Goal: Check status: Check status

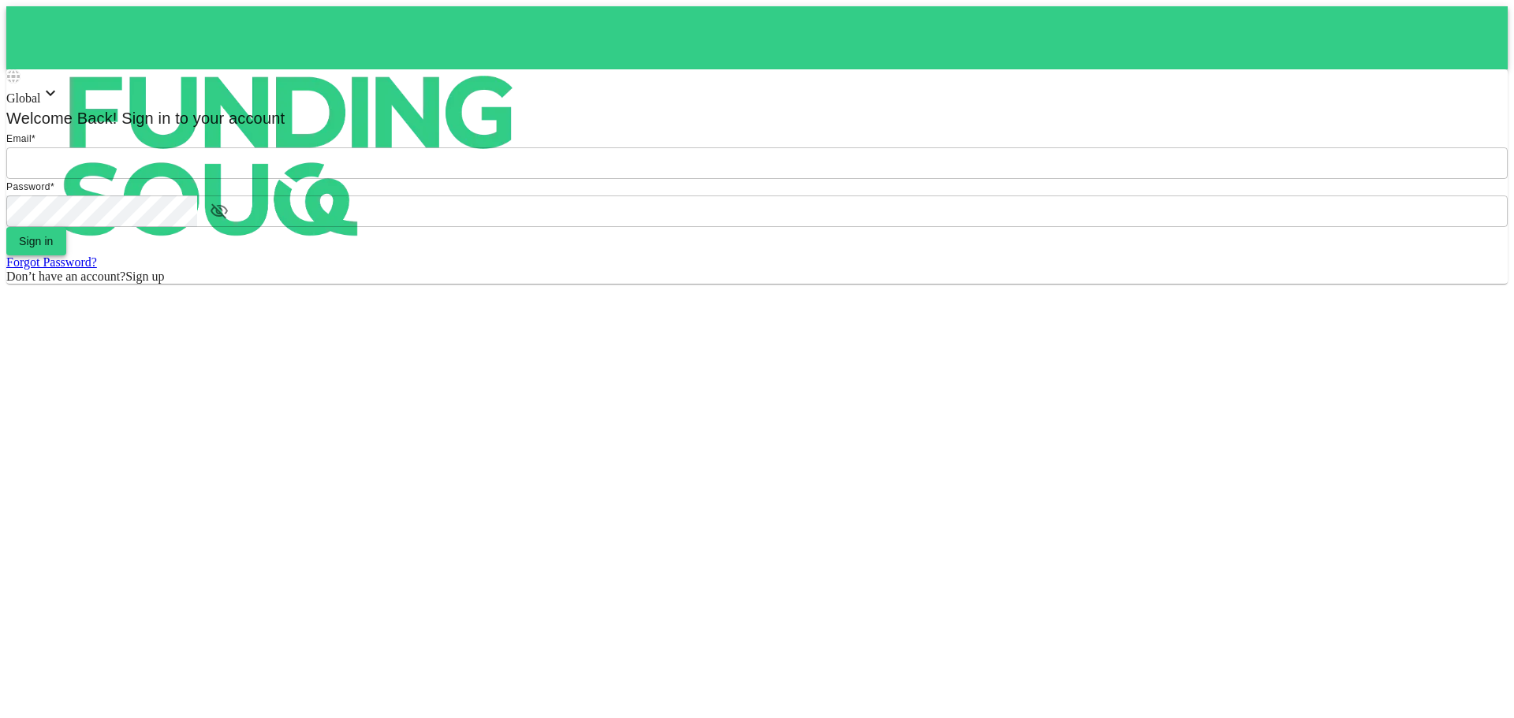
type input "[EMAIL_ADDRESS][DOMAIN_NAME]"
click at [66, 255] on button "Sign in" at bounding box center [36, 241] width 60 height 28
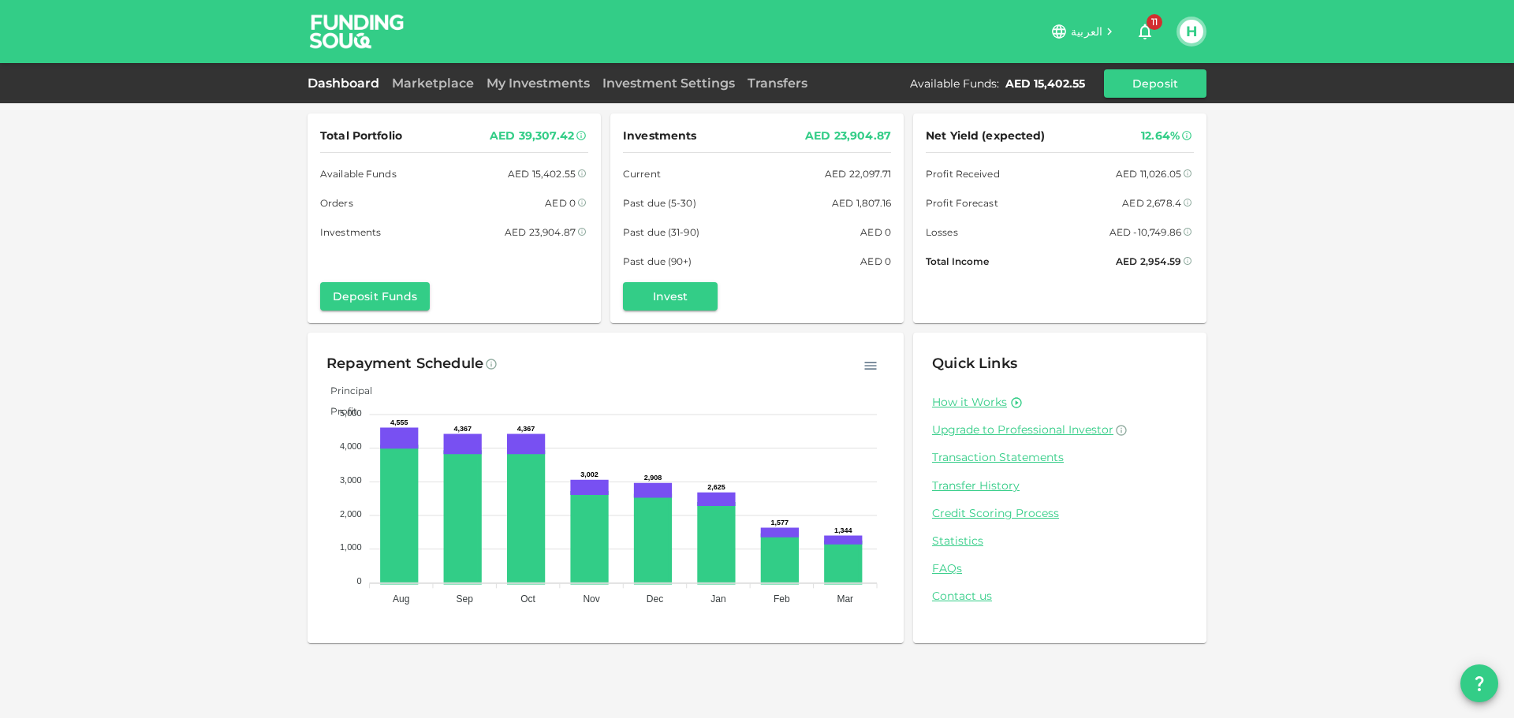
click at [523, 80] on link "My Investments" at bounding box center [538, 83] width 116 height 15
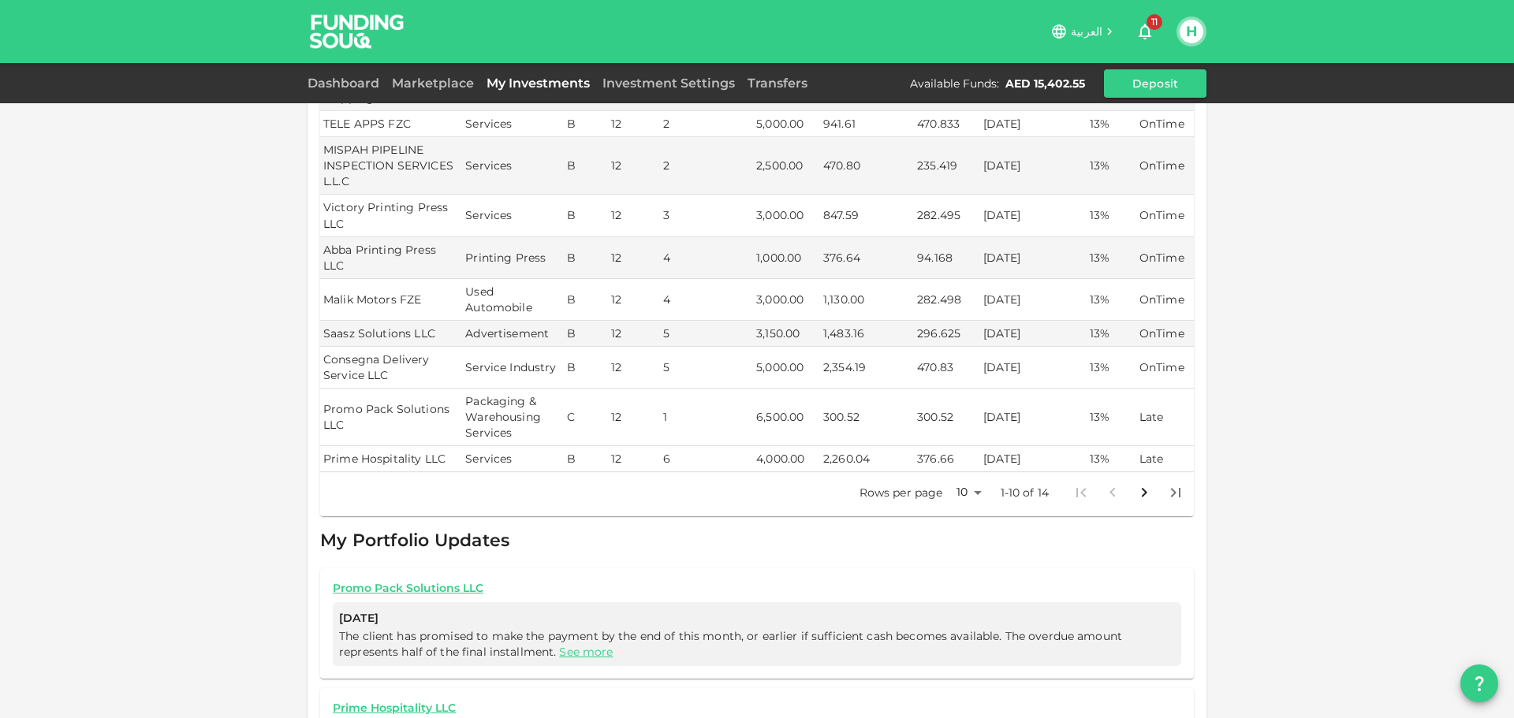
scroll to position [315, 0]
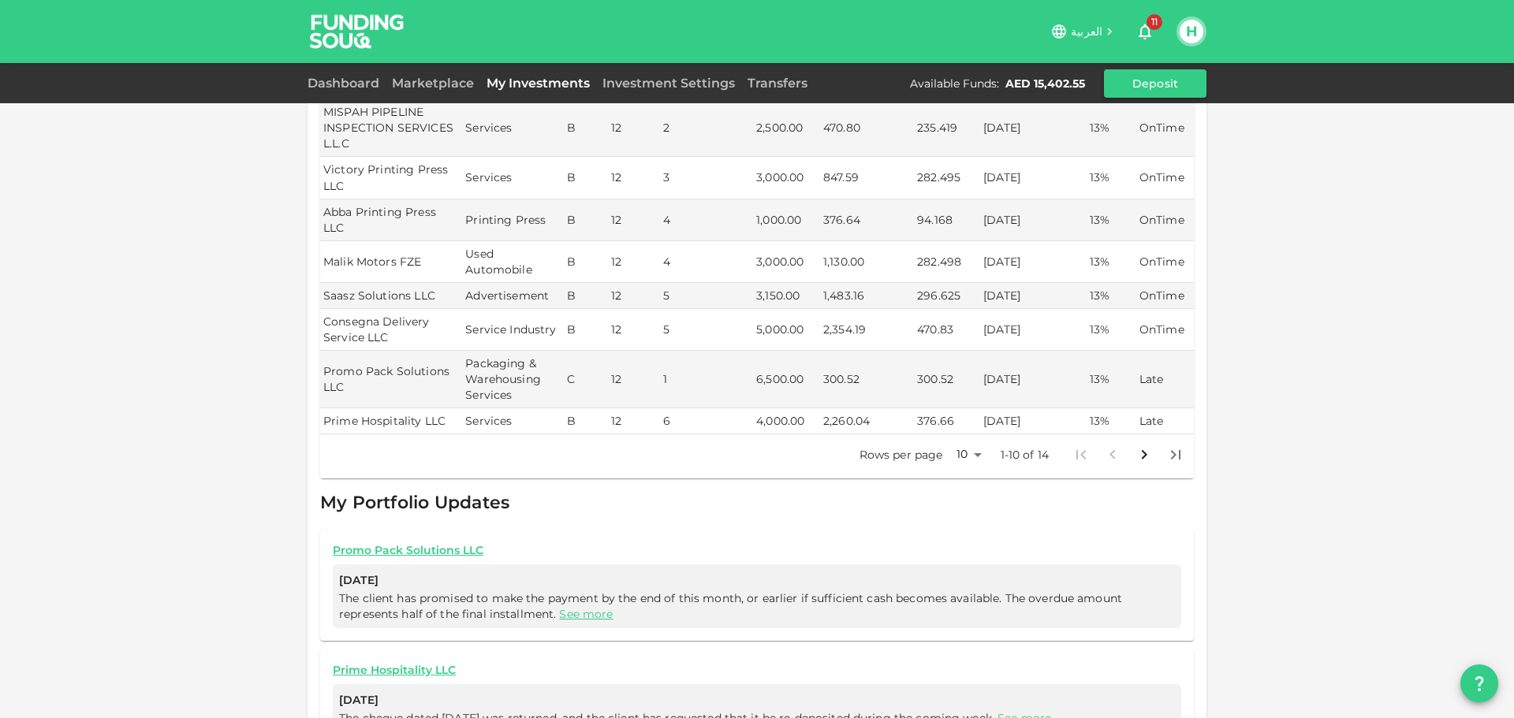
click at [963, 420] on body "العربية 11 H Dashboard Marketplace My Investments Investment Settings Transfers…" at bounding box center [757, 359] width 1514 height 718
click at [962, 476] on li "25" at bounding box center [962, 474] width 47 height 28
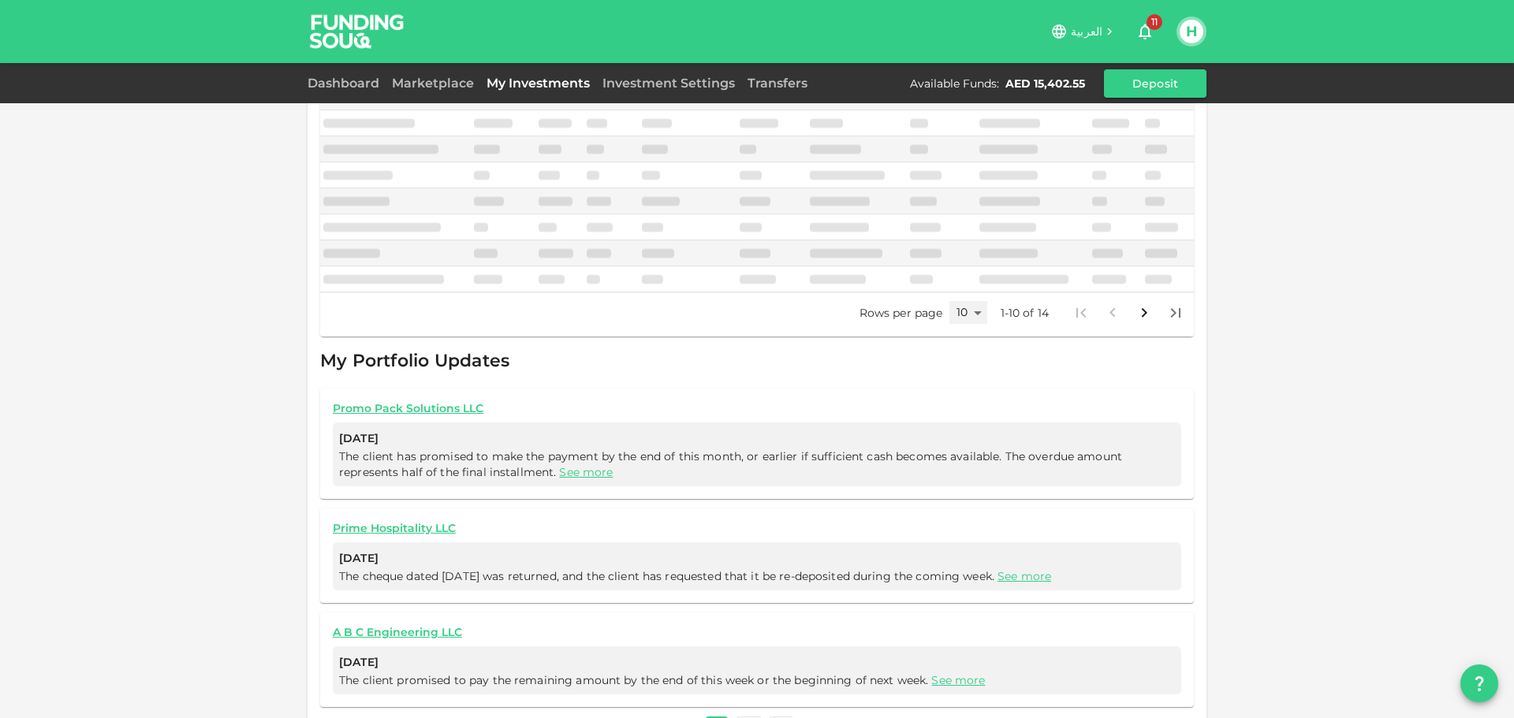
type input "25"
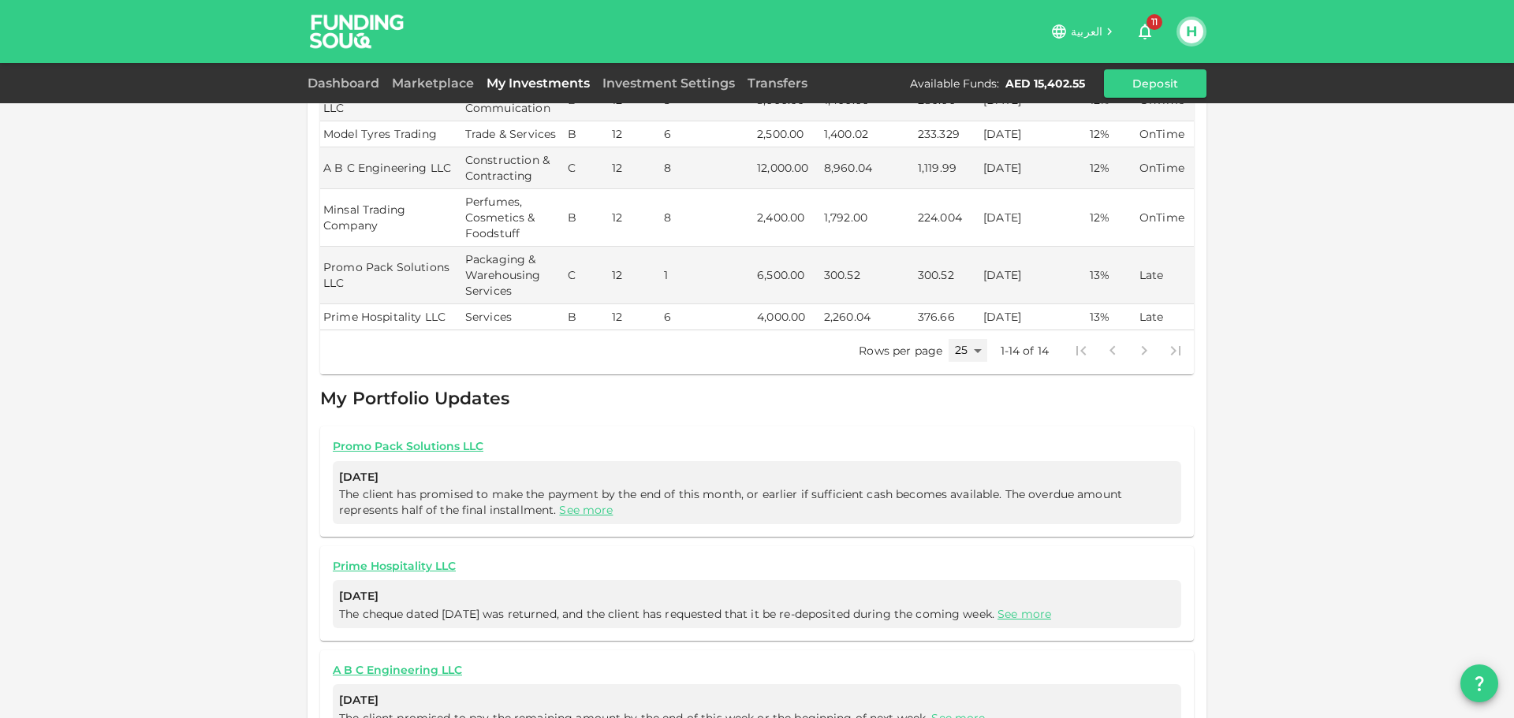
scroll to position [633, 0]
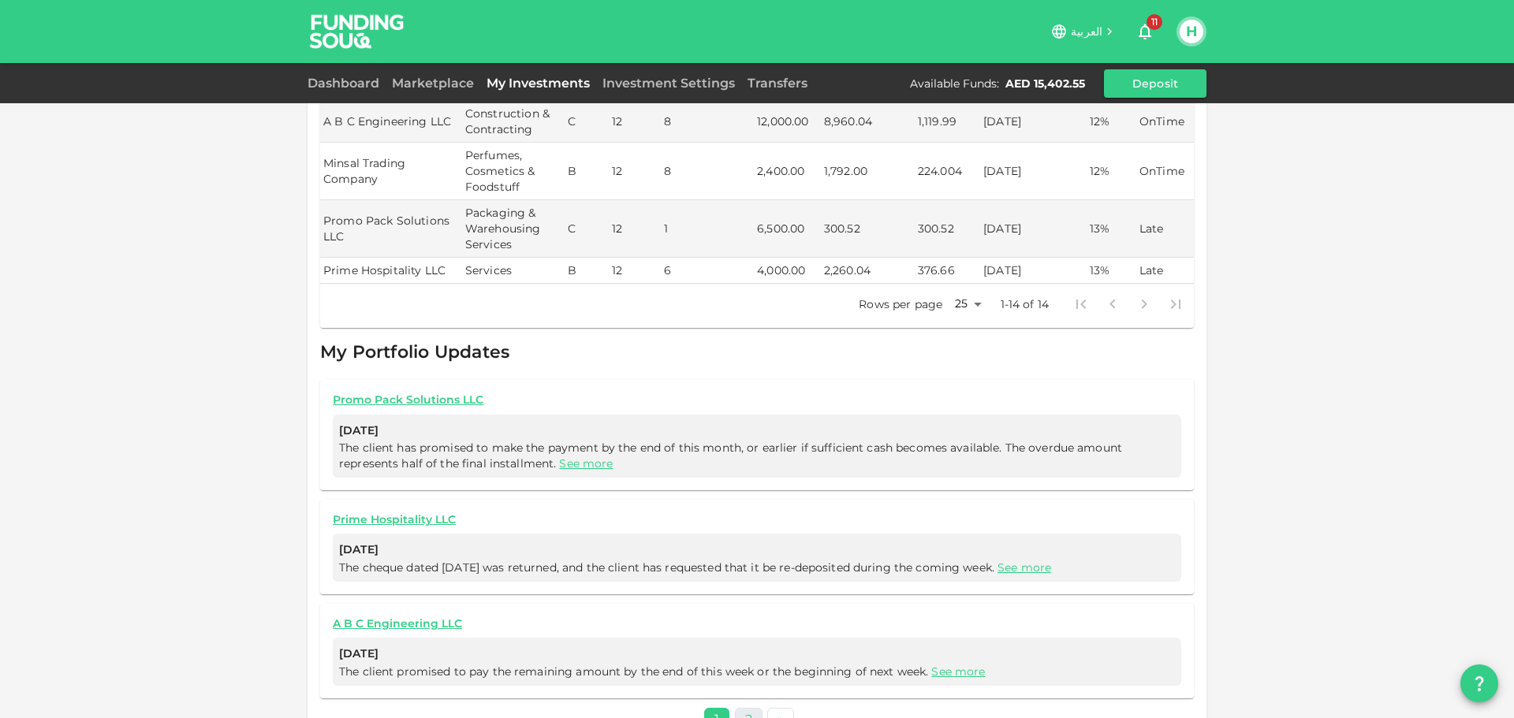
click at [742, 708] on link "2" at bounding box center [749, 719] width 28 height 23
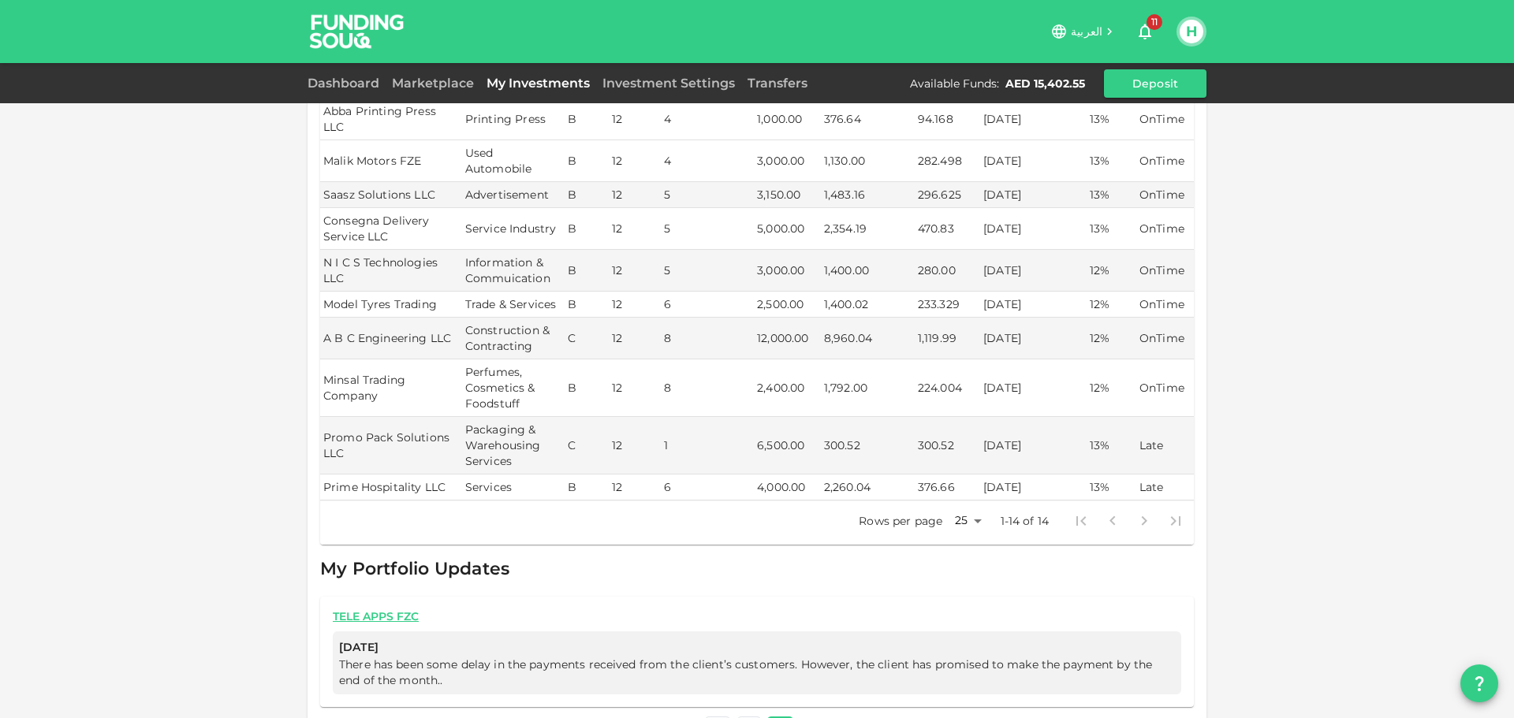
scroll to position [425, 0]
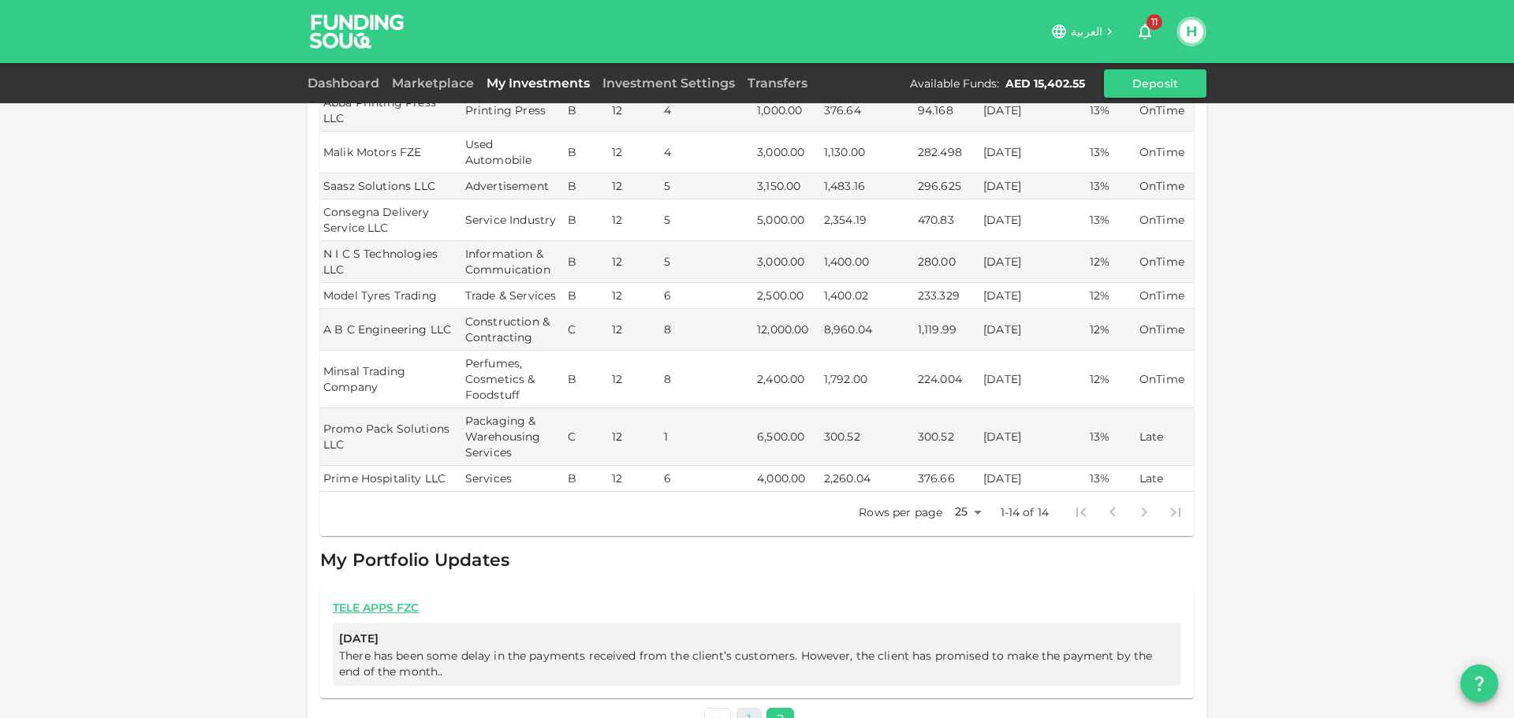
click at [745, 708] on link "1" at bounding box center [749, 719] width 25 height 23
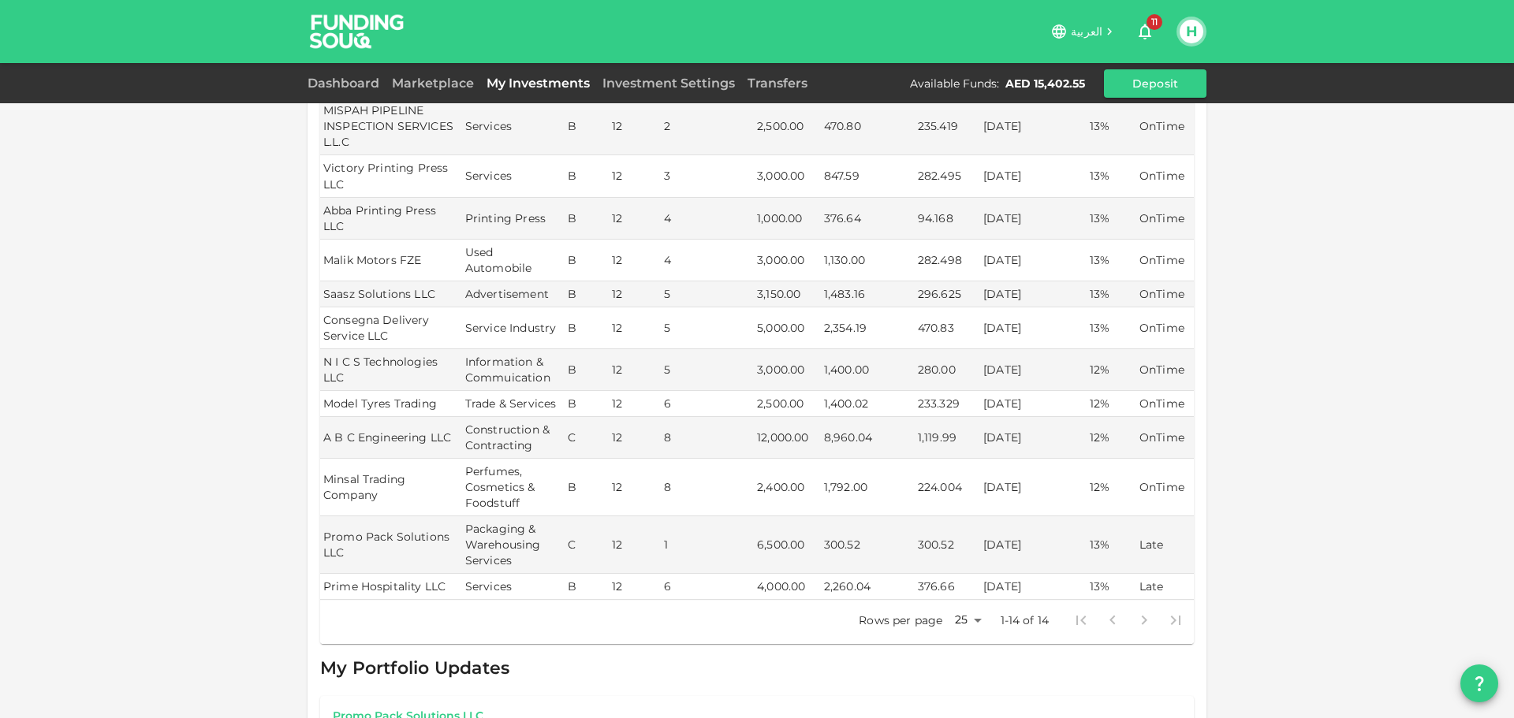
scroll to position [239, 0]
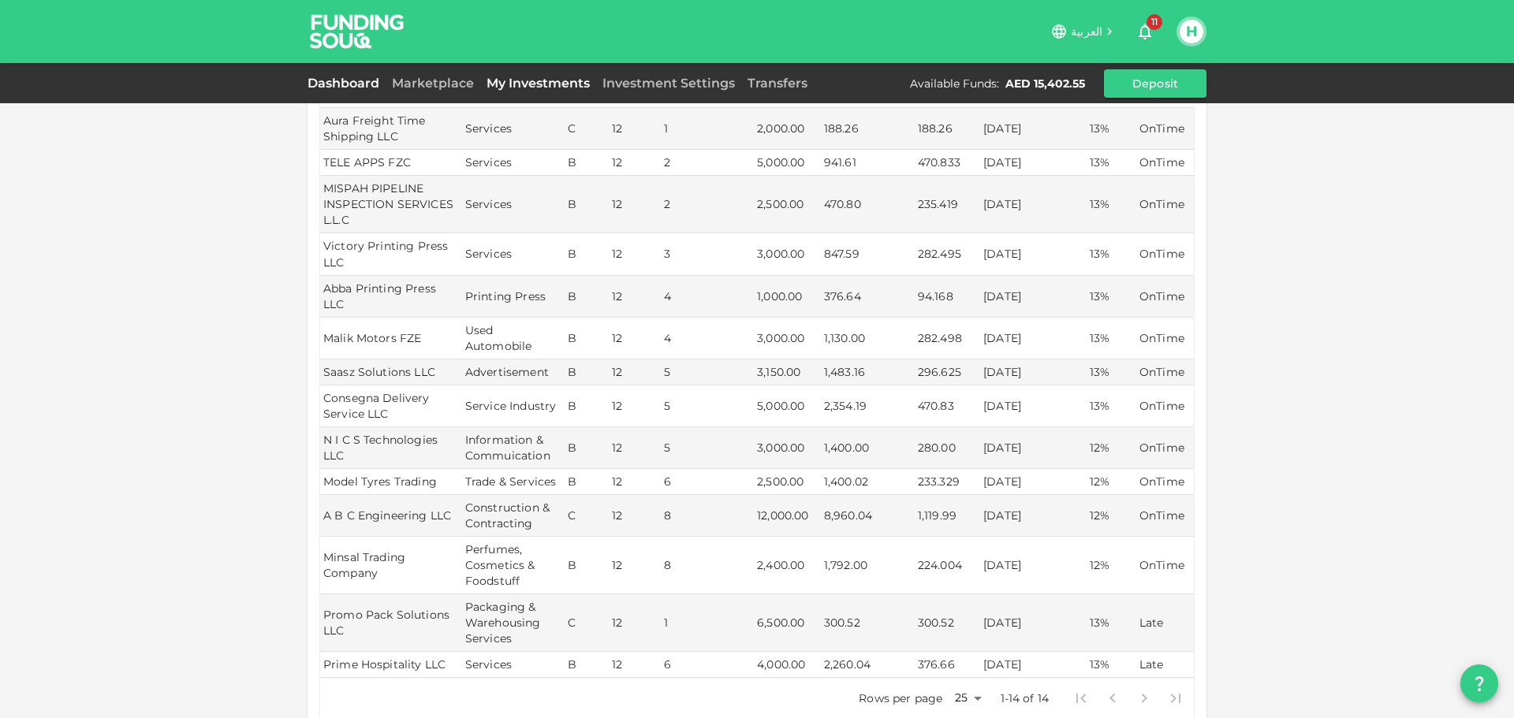
click at [366, 79] on link "Dashboard" at bounding box center [347, 83] width 78 height 15
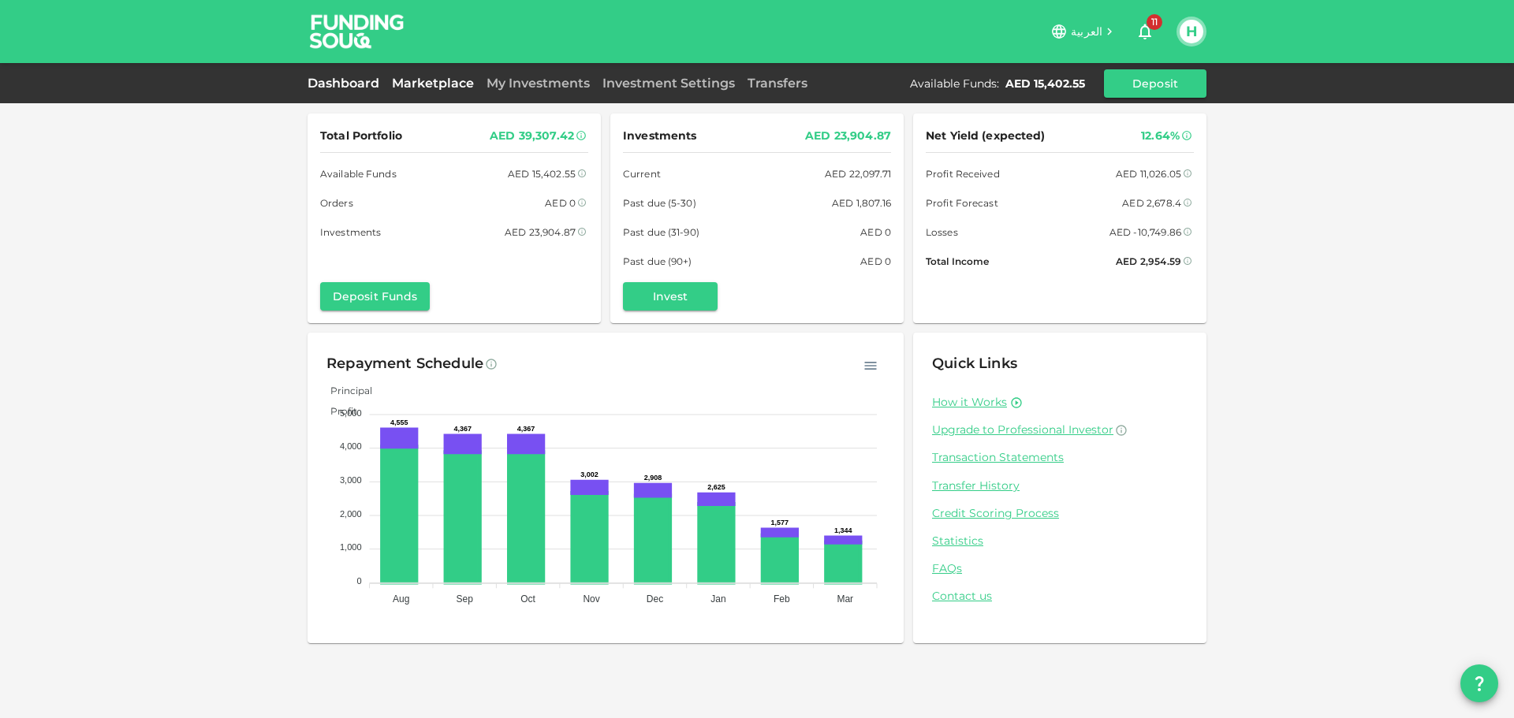
click at [417, 83] on link "Marketplace" at bounding box center [433, 83] width 95 height 15
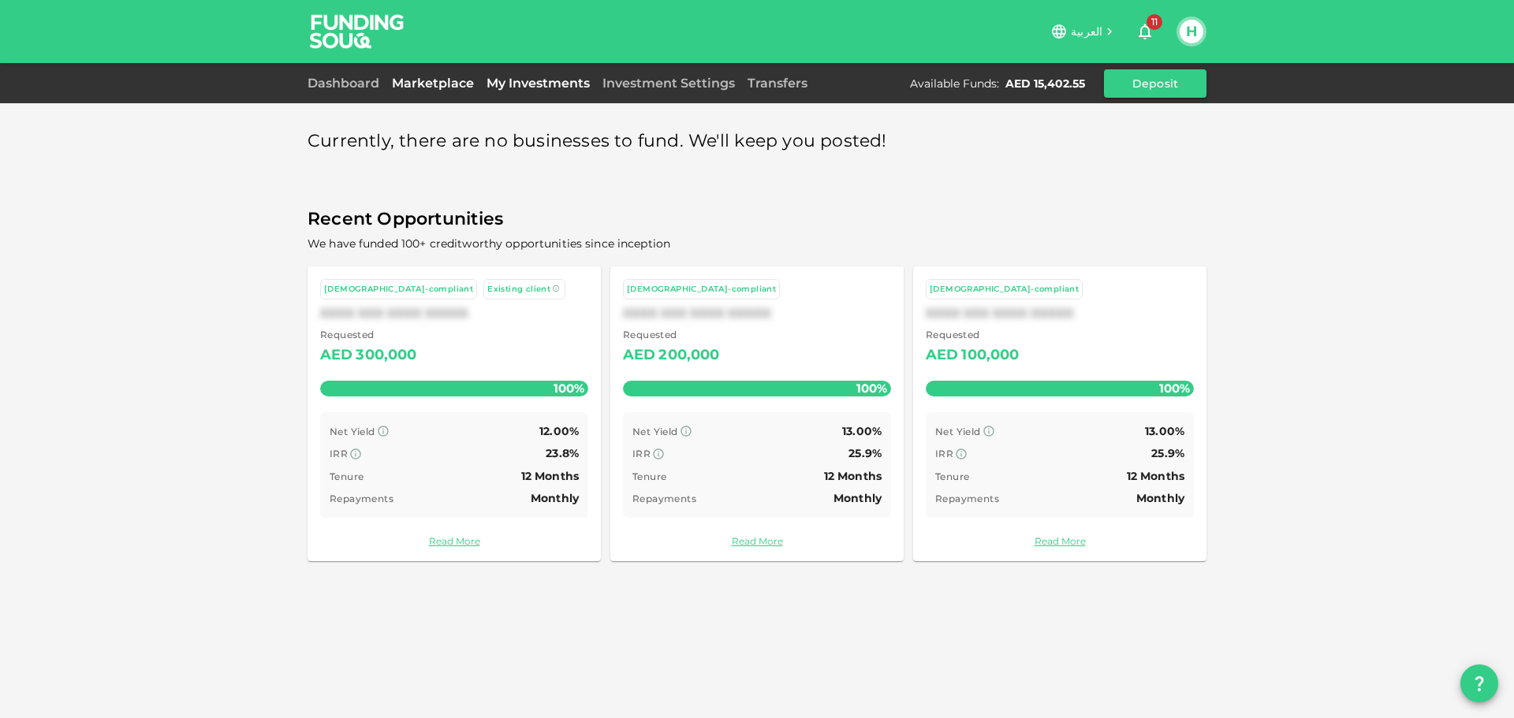
click at [520, 80] on link "My Investments" at bounding box center [538, 83] width 116 height 15
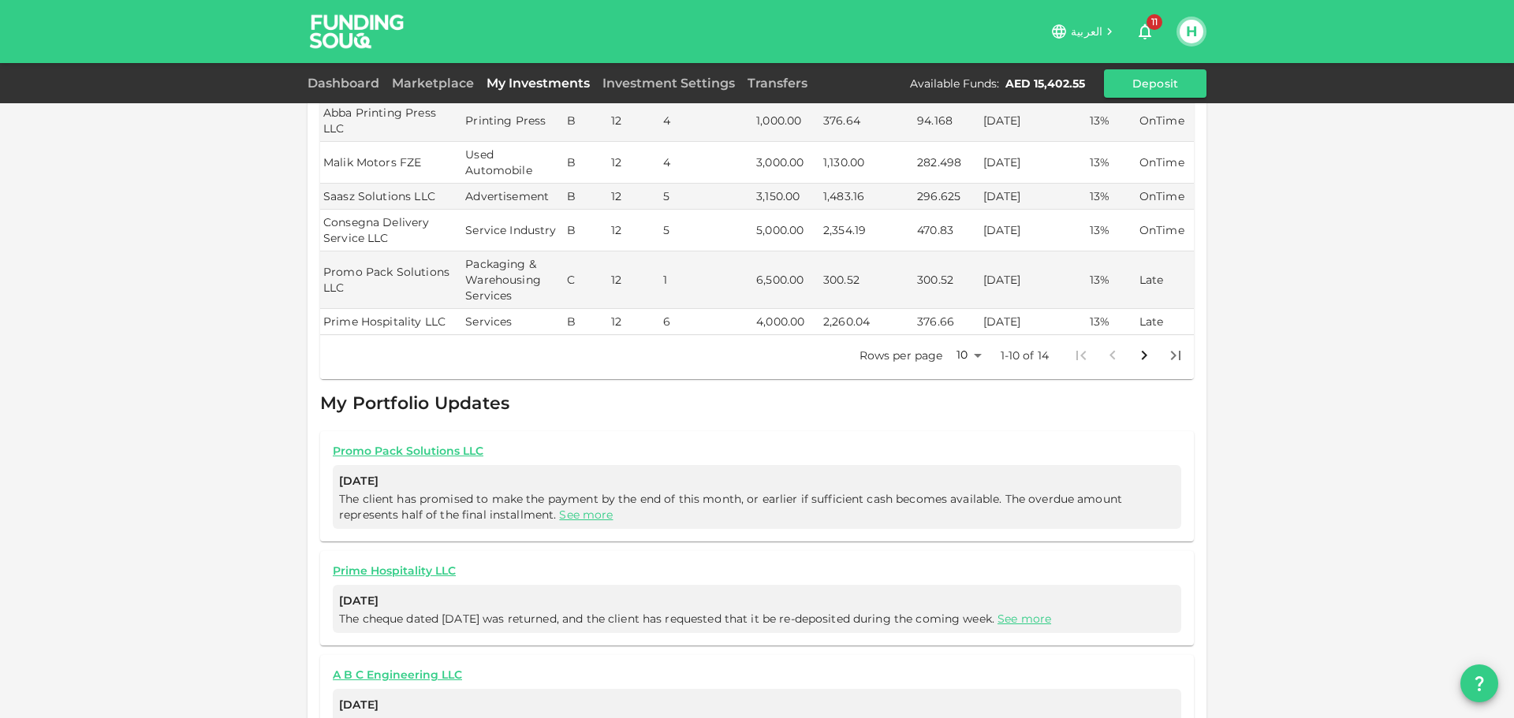
scroll to position [387, 0]
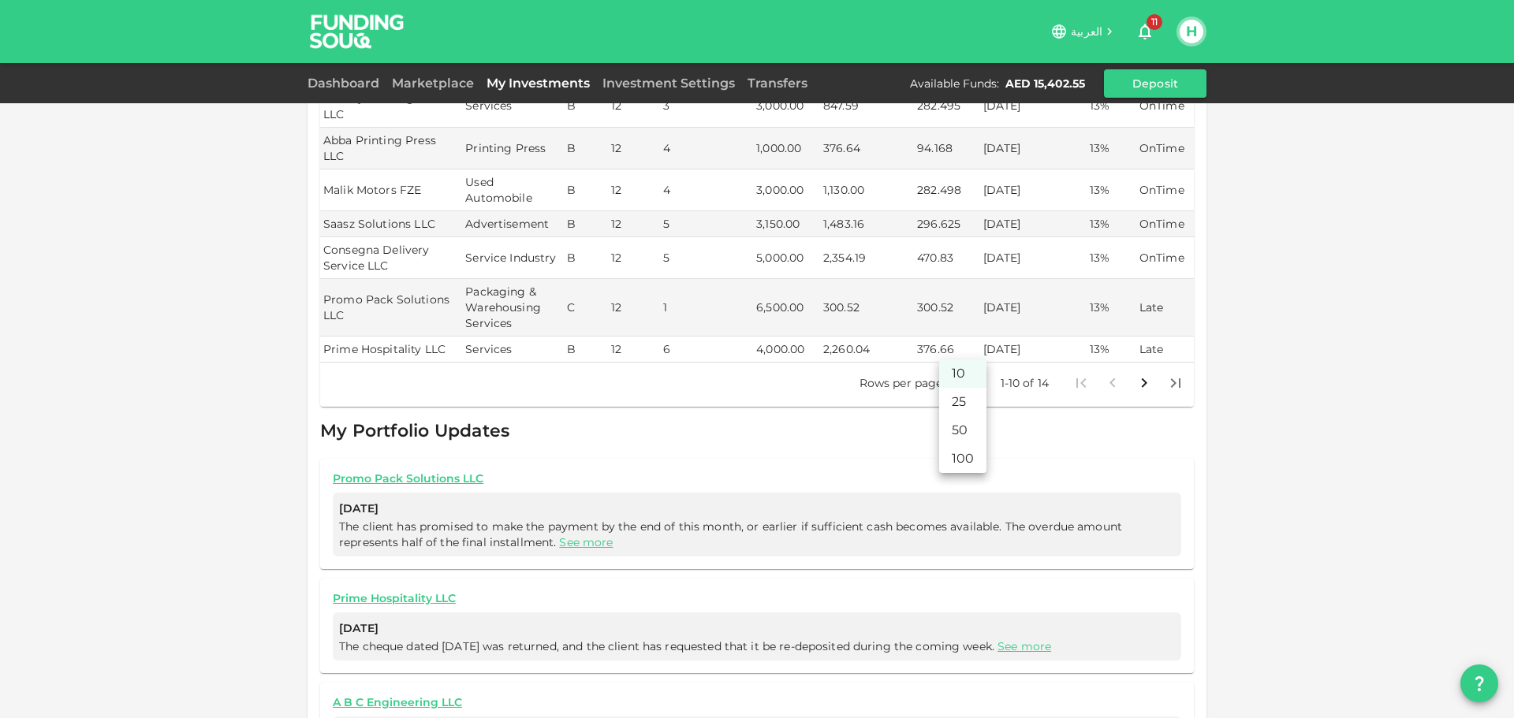
click at [966, 350] on body "العربية 11 H Dashboard Marketplace My Investments Investment Settings Transfers…" at bounding box center [757, 359] width 1514 height 718
click at [967, 402] on li "25" at bounding box center [962, 402] width 47 height 28
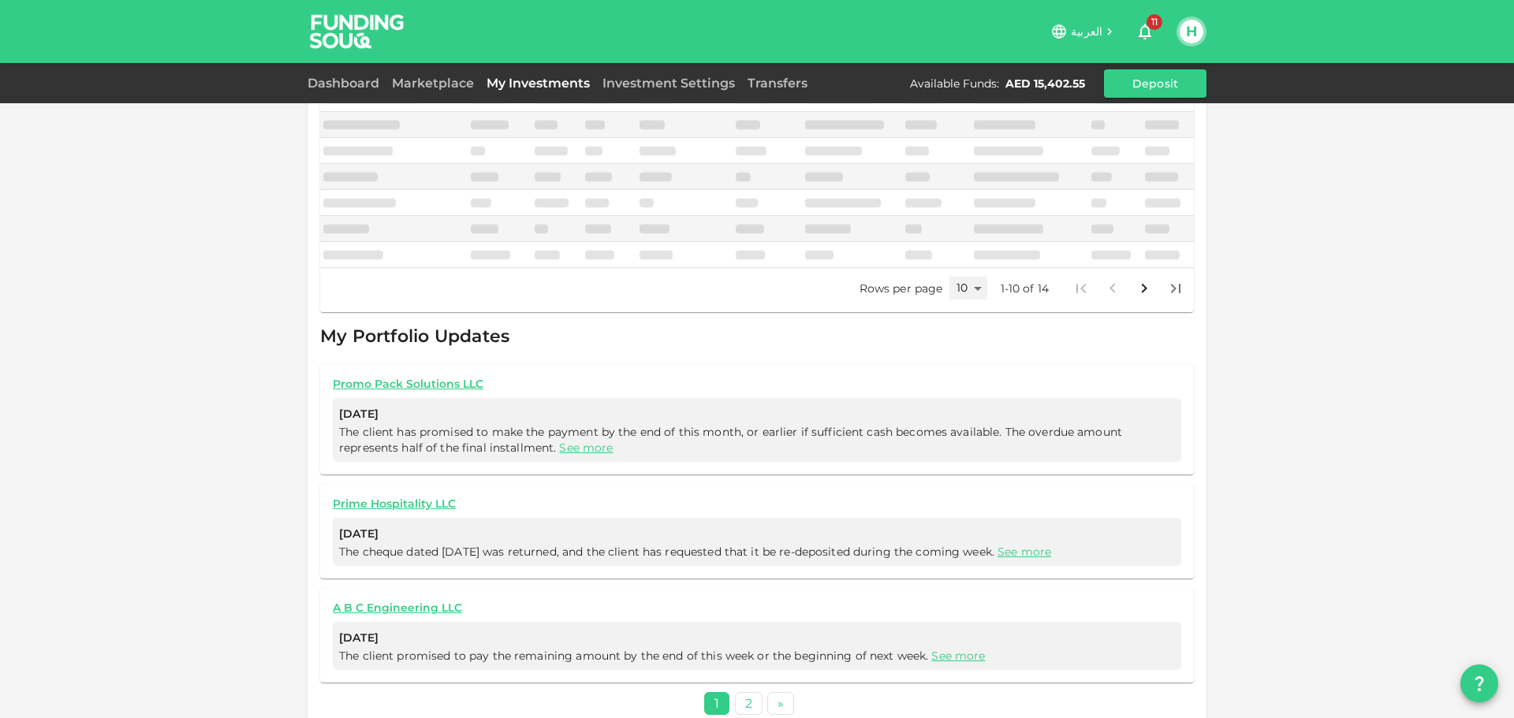
type input "25"
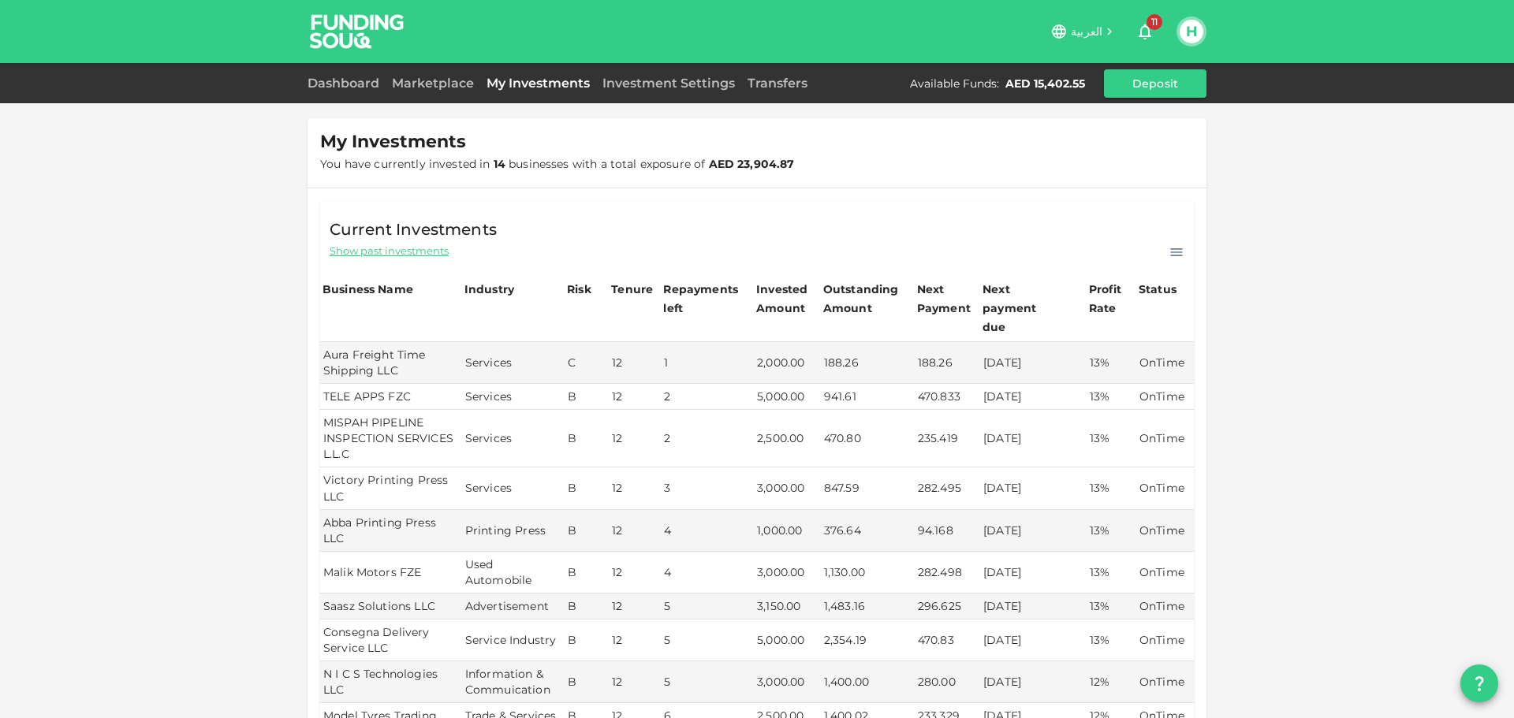
scroll to position [0, 0]
